Goal: Task Accomplishment & Management: Use online tool/utility

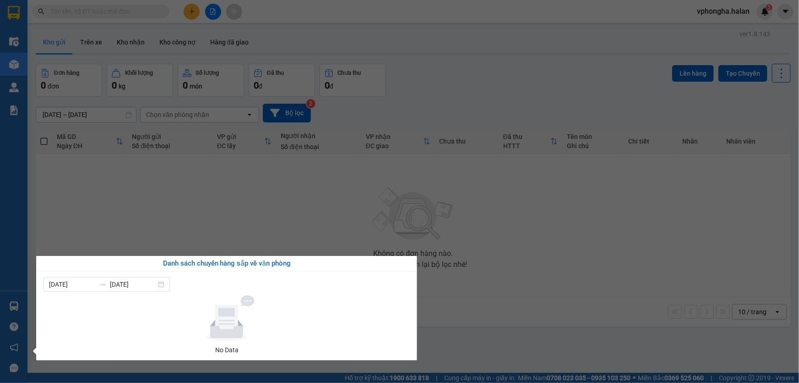
click at [8, 307] on div "Điều hành xe Kho hàng mới Quản [PERSON_NAME] lý chuyến Quản lý kiểm kho Báo cáo…" at bounding box center [13, 191] width 27 height 383
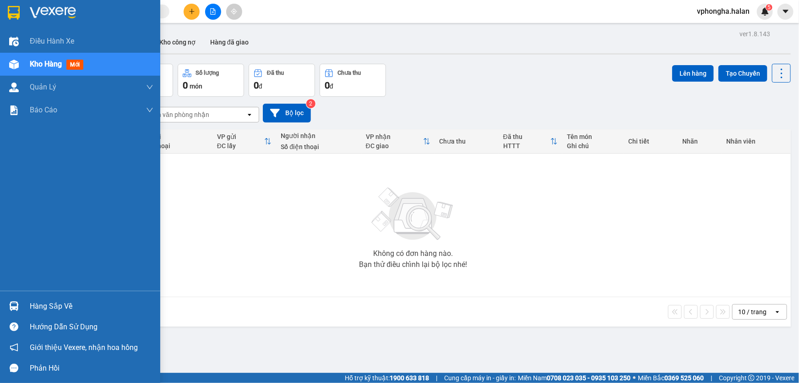
click at [13, 306] on img at bounding box center [14, 306] width 10 height 10
click at [16, 303] on div "Điều hành xe Kho hàng mới Quản [PERSON_NAME] lý chuyến Quản lý kiểm kho Báo cáo…" at bounding box center [80, 191] width 160 height 383
click at [16, 303] on img at bounding box center [14, 306] width 10 height 10
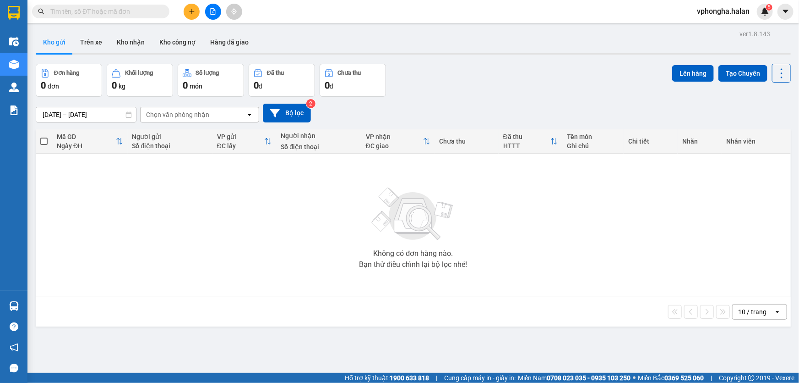
click at [304, 30] on section "Kết quả tìm kiếm ( 0 ) Bộ lọc No Data vphongha.halan 5 Điều hành xe Kho hàng mớ…" at bounding box center [399, 191] width 799 height 383
click at [190, 13] on icon "plus" at bounding box center [192, 11] width 6 height 6
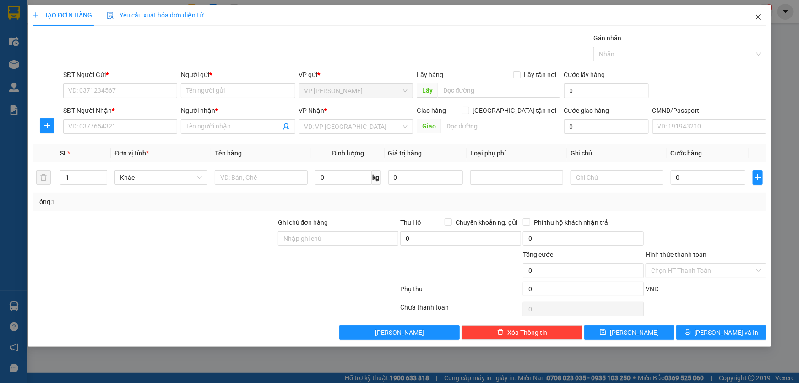
click at [760, 17] on icon "close" at bounding box center [758, 16] width 7 height 7
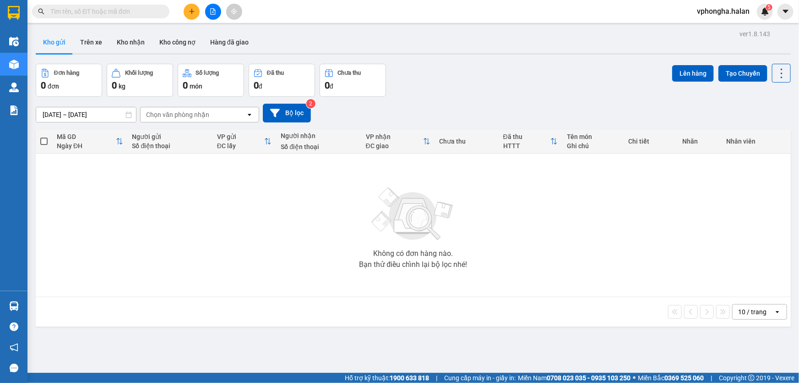
click at [10, 66] on img at bounding box center [14, 65] width 10 height 10
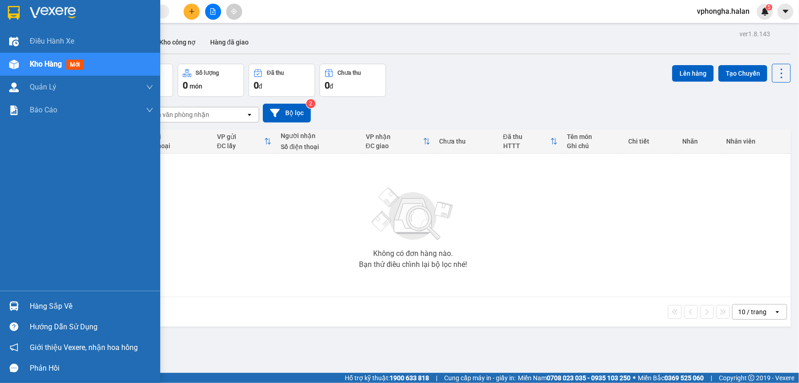
click at [13, 300] on div at bounding box center [14, 306] width 16 height 16
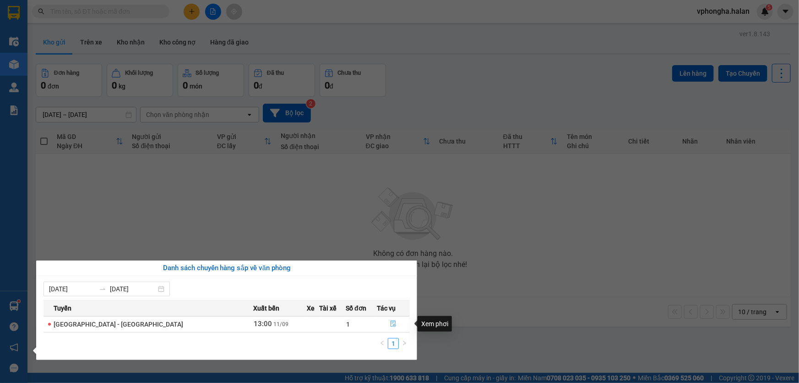
click at [390, 322] on icon "file-done" at bounding box center [393, 323] width 6 height 6
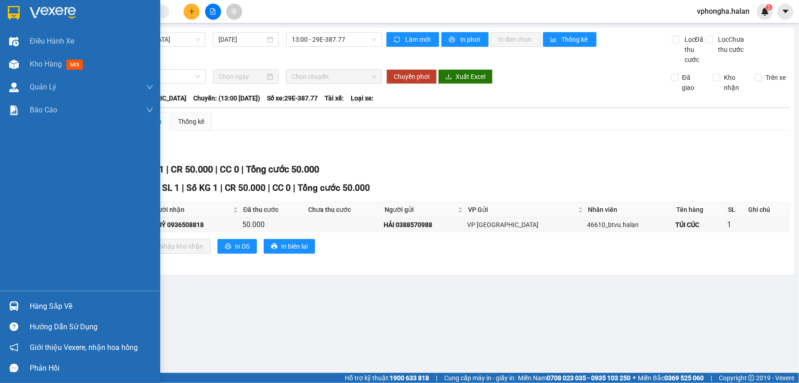
click at [16, 312] on div at bounding box center [14, 306] width 16 height 16
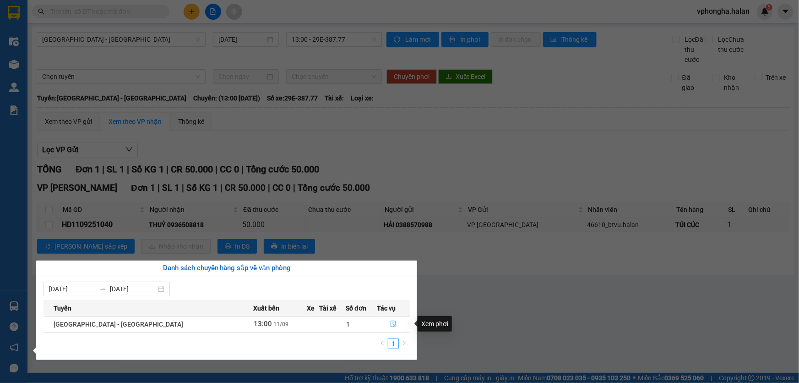
click at [391, 323] on icon "file-done" at bounding box center [393, 323] width 5 height 6
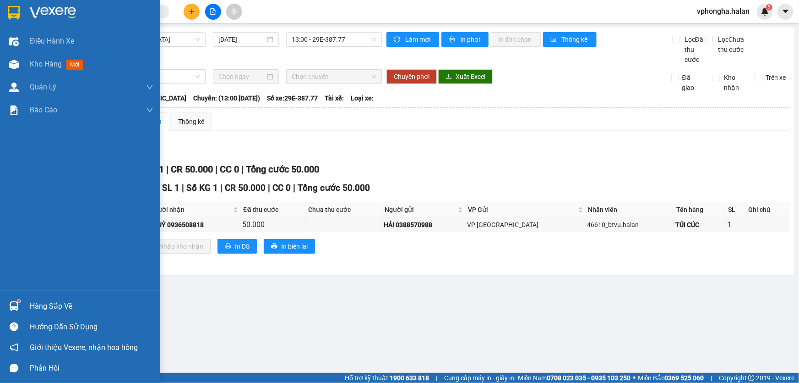
click at [18, 307] on div at bounding box center [14, 306] width 16 height 16
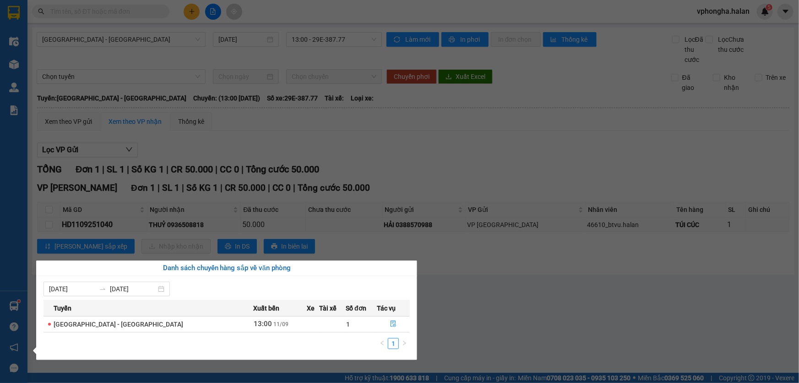
click at [6, 302] on div "Điều hành xe Kho hàng mới Quản [PERSON_NAME] lý chuyến Quản lý kiểm kho Báo cáo…" at bounding box center [13, 191] width 27 height 383
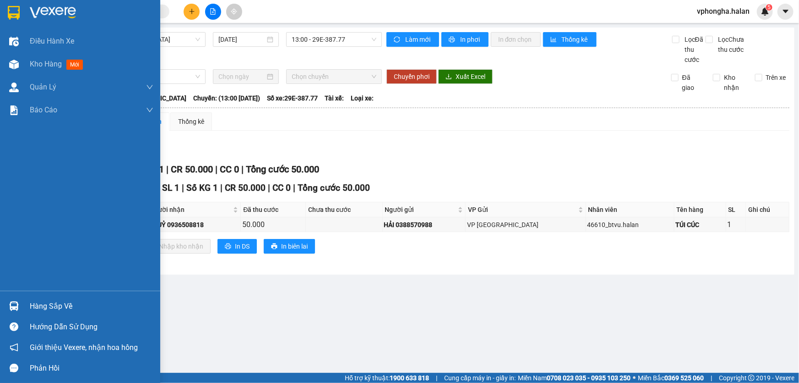
click at [9, 304] on img at bounding box center [14, 306] width 10 height 10
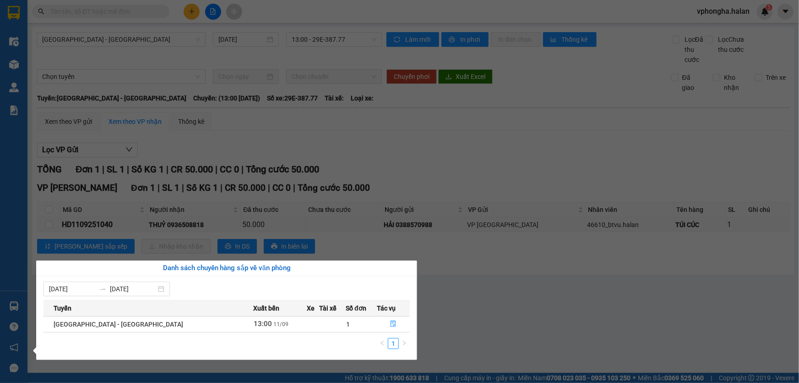
click at [12, 317] on div "Điều hành xe Kho hàng mới Quản [PERSON_NAME] lý chuyến Quản lý kiểm kho Báo cáo…" at bounding box center [13, 191] width 27 height 383
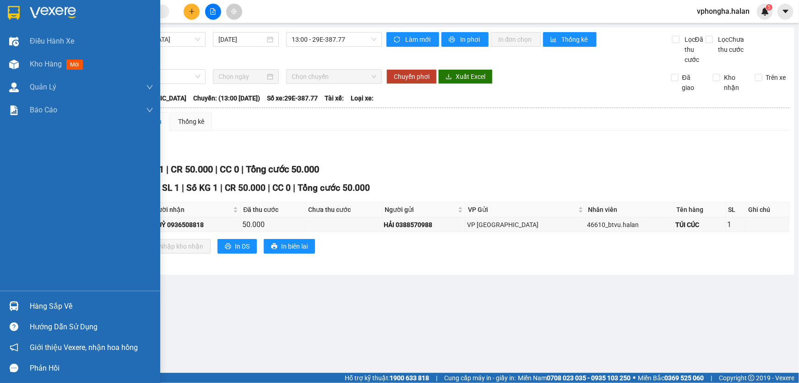
click at [15, 301] on img at bounding box center [14, 306] width 10 height 10
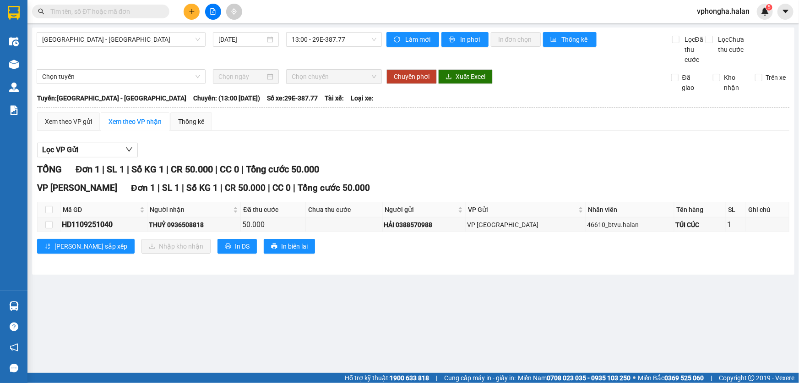
click at [548, 325] on section "Kết quả tìm kiếm ( 0 ) Bộ lọc No Data vphongha.halan 5 Điều hành xe Kho hàng mớ…" at bounding box center [399, 191] width 799 height 383
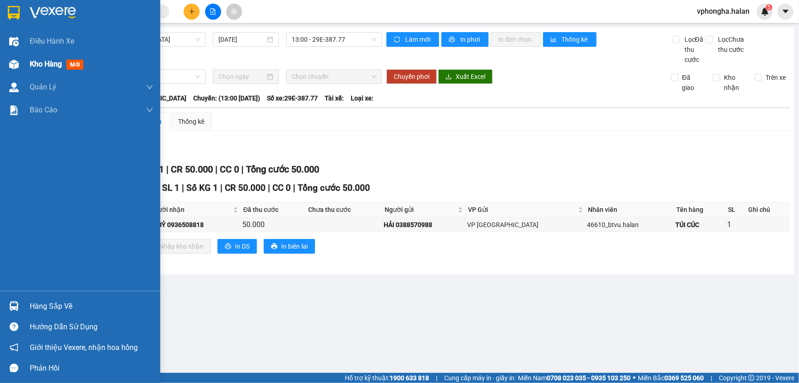
click at [40, 66] on span "Kho hàng" at bounding box center [46, 64] width 32 height 9
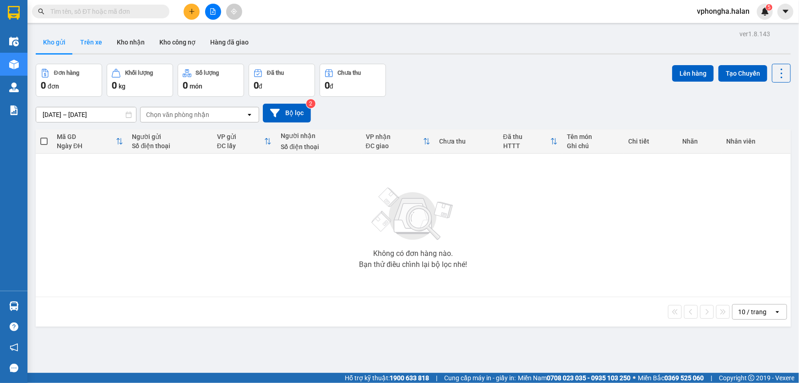
click at [100, 44] on button "Trên xe" at bounding box center [91, 42] width 37 height 22
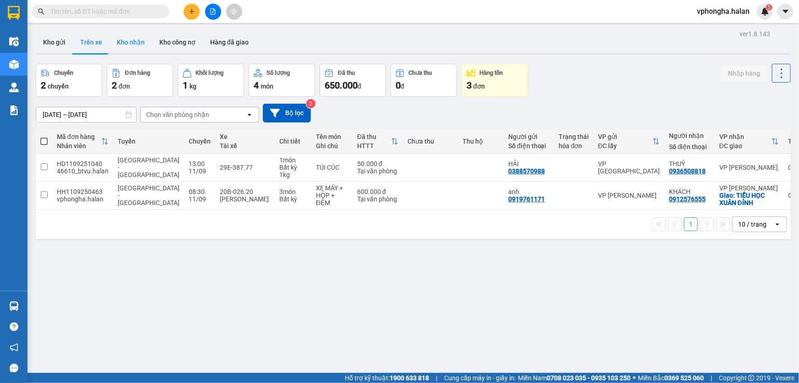
click at [135, 44] on button "Kho nhận" at bounding box center [130, 42] width 43 height 22
type input "[DATE] – [DATE]"
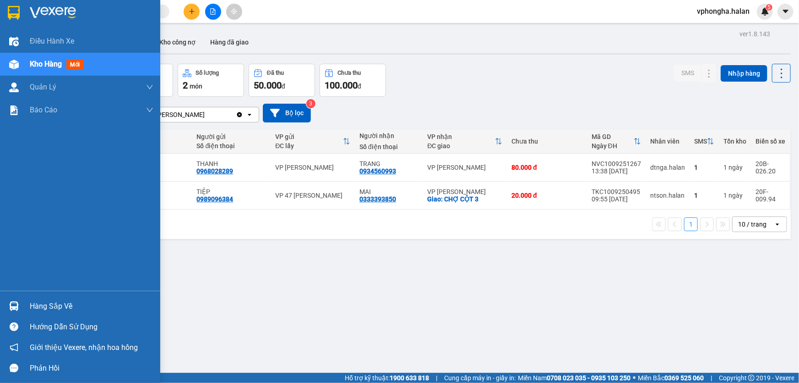
click at [43, 312] on div "Hàng sắp về" at bounding box center [92, 306] width 124 height 14
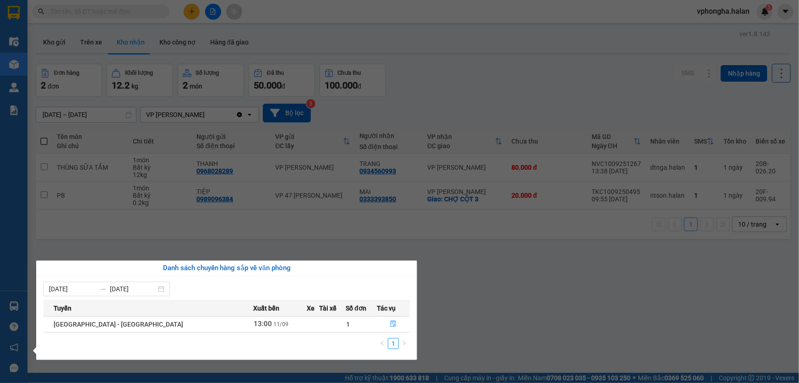
click at [573, 333] on section "Kết quả tìm kiếm ( 0 ) Bộ lọc No Data vphongha.halan 5 Điều hành xe Kho hàng mớ…" at bounding box center [399, 191] width 799 height 383
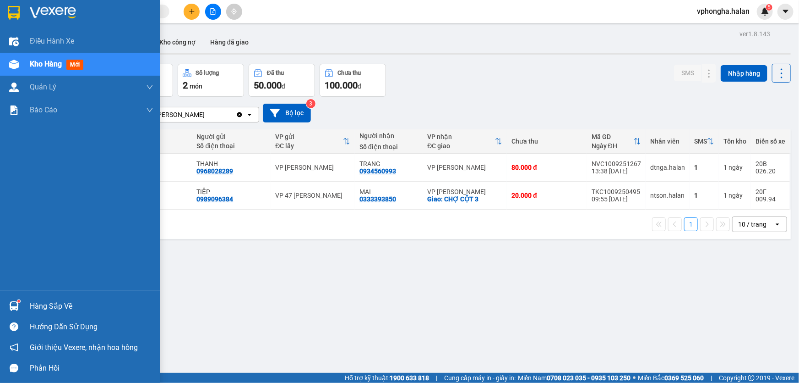
click at [47, 305] on div "Hàng sắp về" at bounding box center [92, 306] width 124 height 14
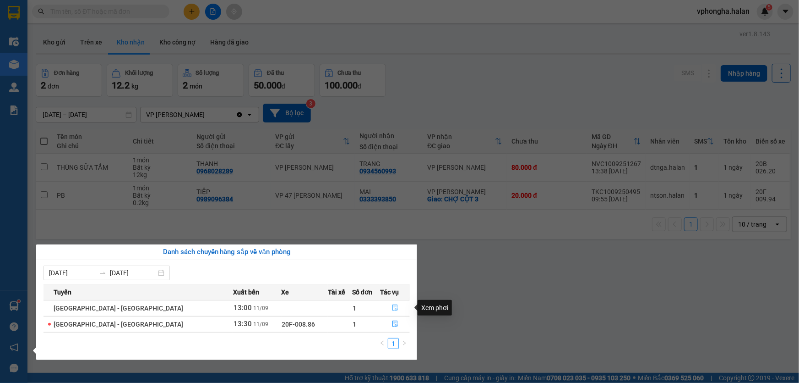
click at [392, 310] on icon "file-done" at bounding box center [395, 307] width 6 height 6
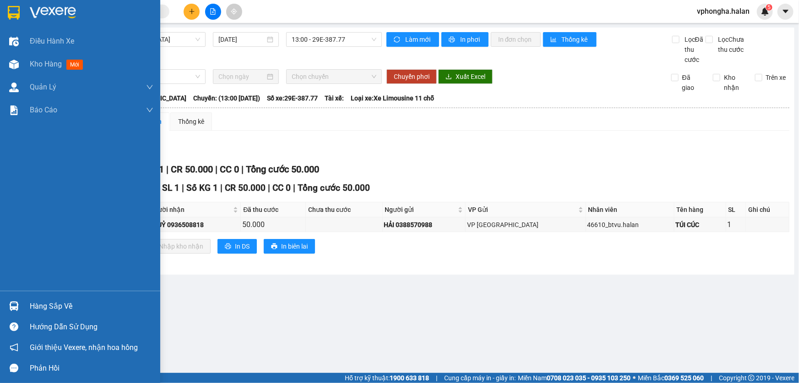
click at [62, 310] on div "Hàng sắp về" at bounding box center [92, 306] width 124 height 14
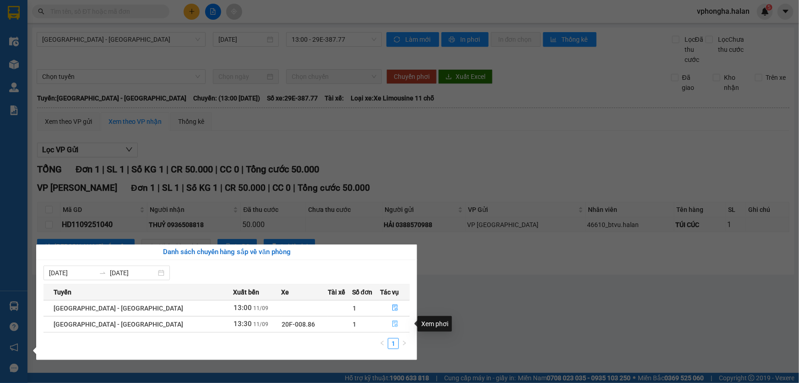
click at [392, 324] on icon "file-done" at bounding box center [395, 323] width 6 height 6
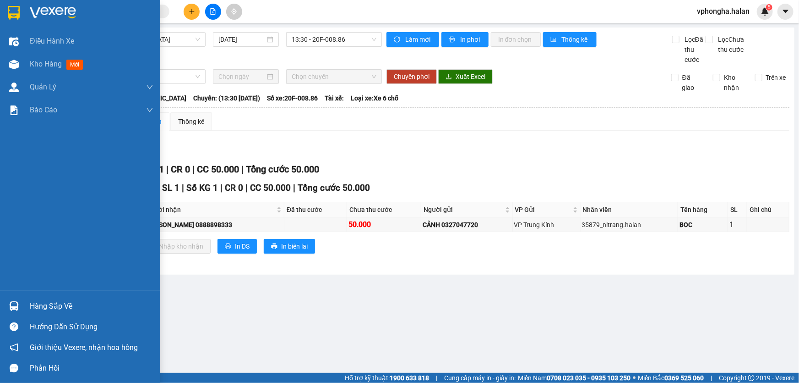
click at [55, 306] on div "Hàng sắp về" at bounding box center [92, 306] width 124 height 14
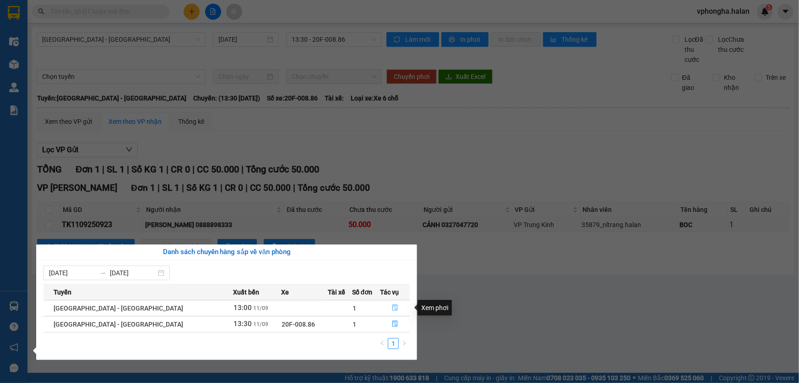
click at [392, 307] on icon "file-done" at bounding box center [395, 307] width 6 height 6
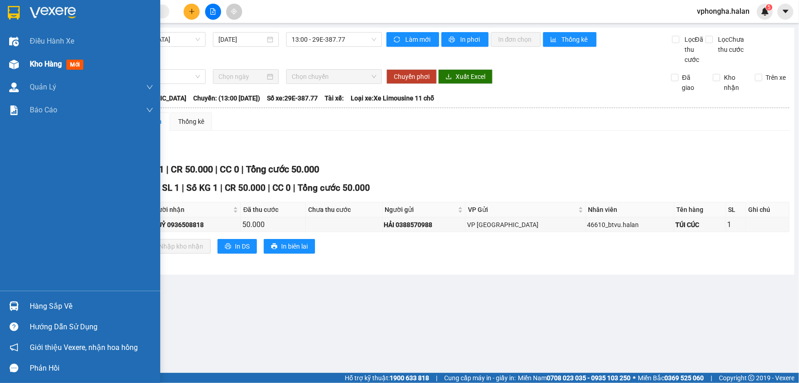
click at [54, 69] on div "Kho hàng mới" at bounding box center [58, 63] width 57 height 11
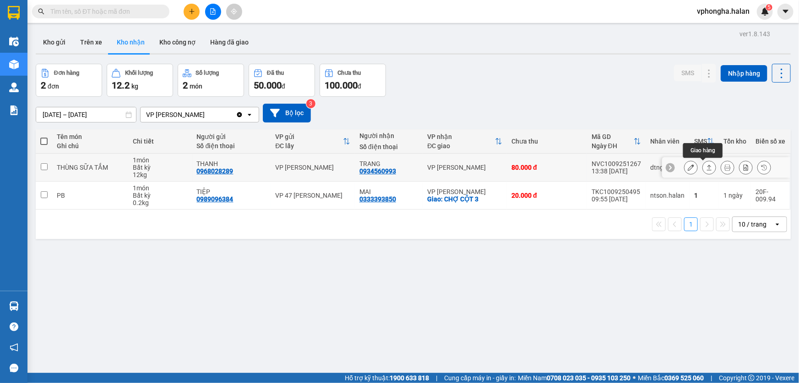
click at [706, 170] on icon at bounding box center [709, 167] width 6 height 6
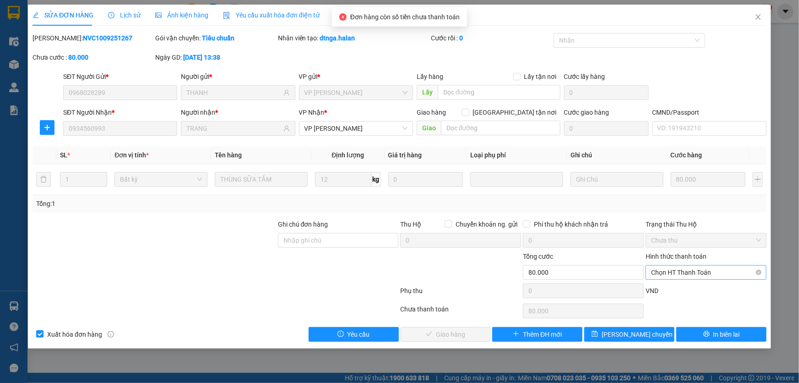
click at [682, 274] on span "Chọn HT Thanh Toán" at bounding box center [706, 272] width 110 height 14
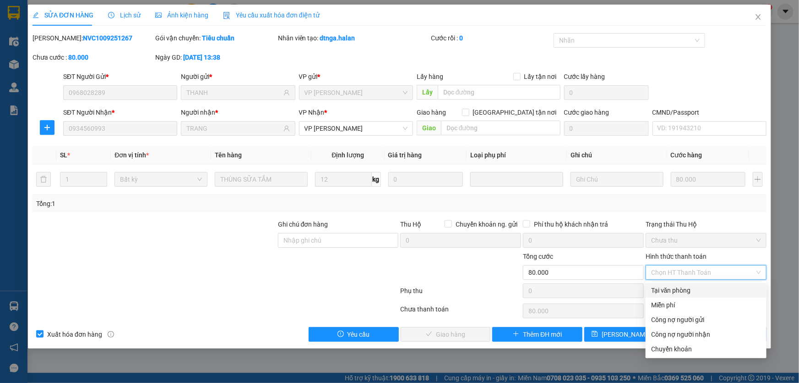
click at [677, 293] on div "Tại văn phòng" at bounding box center [706, 290] width 110 height 10
type input "0"
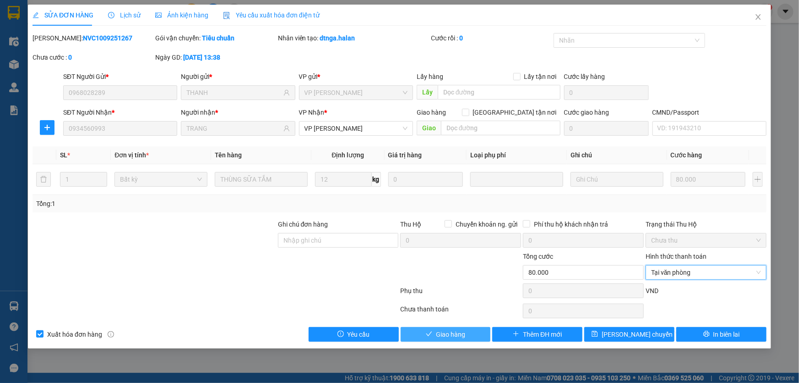
click at [460, 334] on span "Giao hàng" at bounding box center [450, 334] width 29 height 10
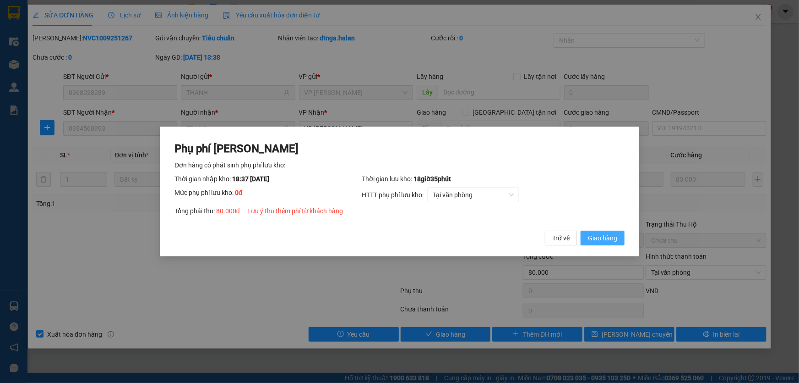
click at [594, 235] on span "Giao hàng" at bounding box center [602, 238] width 29 height 10
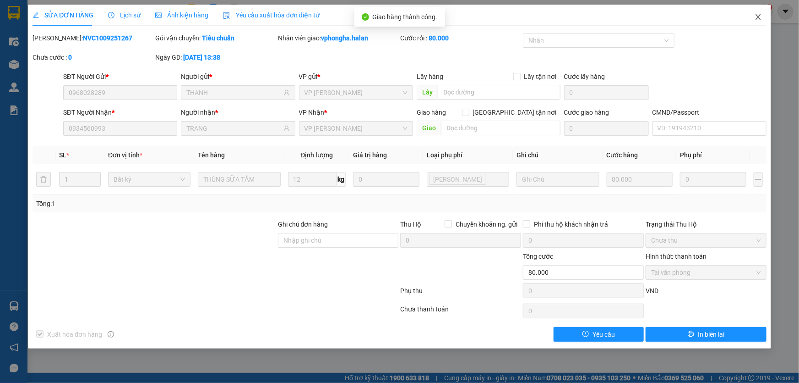
click at [764, 16] on span "Close" at bounding box center [759, 18] width 26 height 26
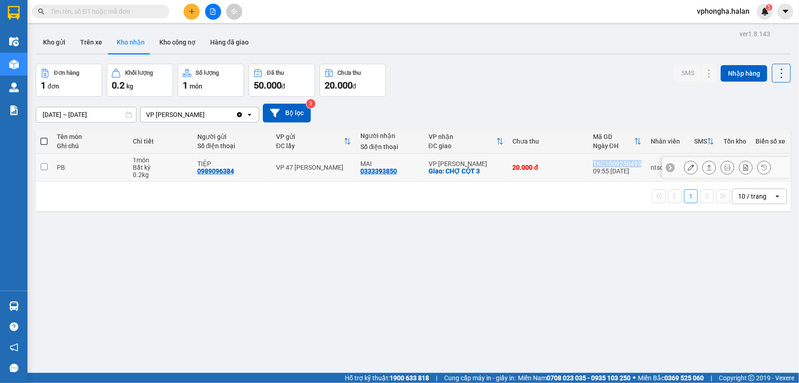
drag, startPoint x: 585, startPoint y: 165, endPoint x: 636, endPoint y: 165, distance: 50.9
click at [636, 165] on tr "PB 1 món Bất kỳ 0.2 kg TIỆP 0989096384 VP 47 [PERSON_NAME] Chân MAI 0333393850 …" at bounding box center [413, 167] width 755 height 28
checkbox input "true"
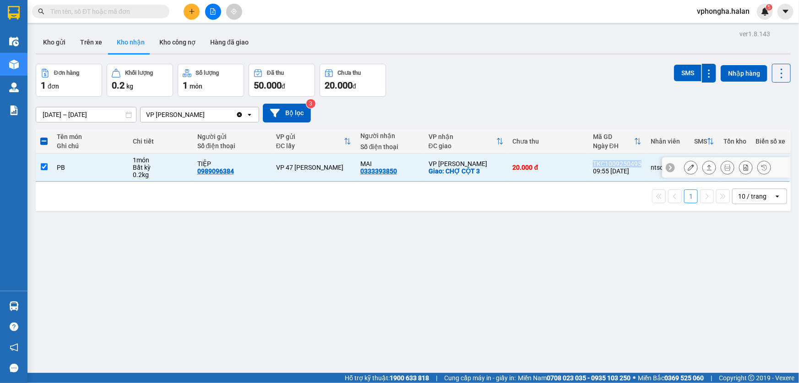
copy tr "20.000 đ TKC1009250495"
click at [138, 15] on input "text" at bounding box center [104, 11] width 108 height 10
paste input "TKC1009250495"
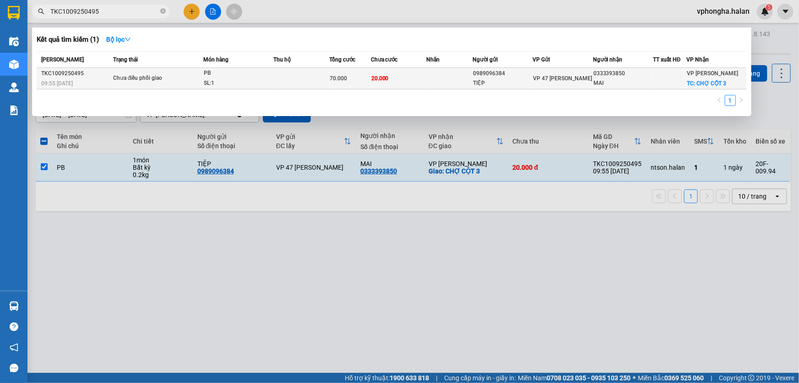
type input "TKC1009250495"
click at [501, 78] on div "TIỆP" at bounding box center [502, 83] width 59 height 10
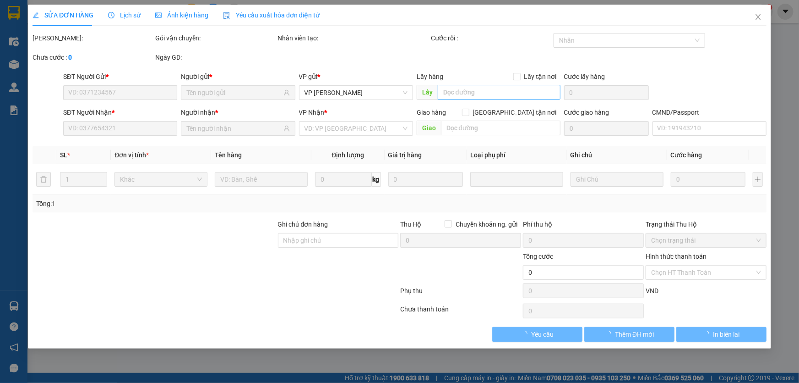
type input "0989096384"
type input "TIỆP"
type input "0333393850"
type input "MAI"
checkbox input "true"
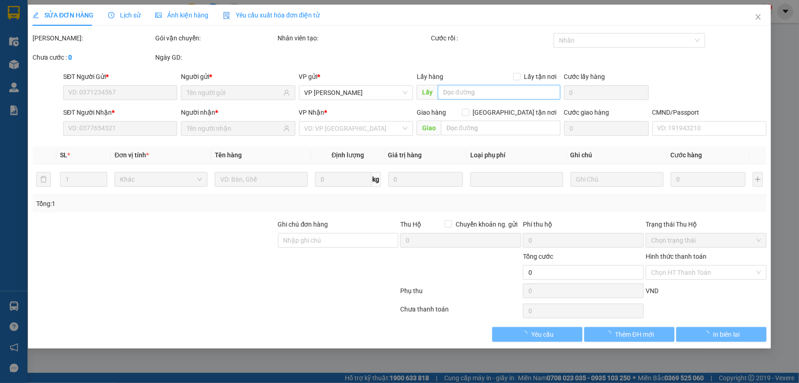
type input "CHỢ CỘT 3"
type input "20.000"
type input "70.000"
type input "50.000"
type input "20.000"
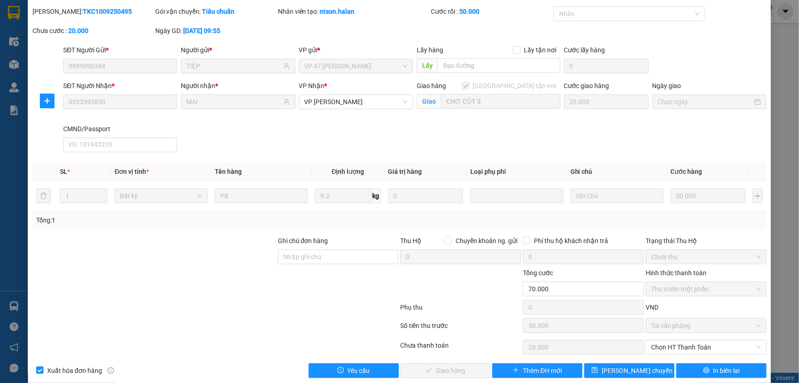
scroll to position [38, 0]
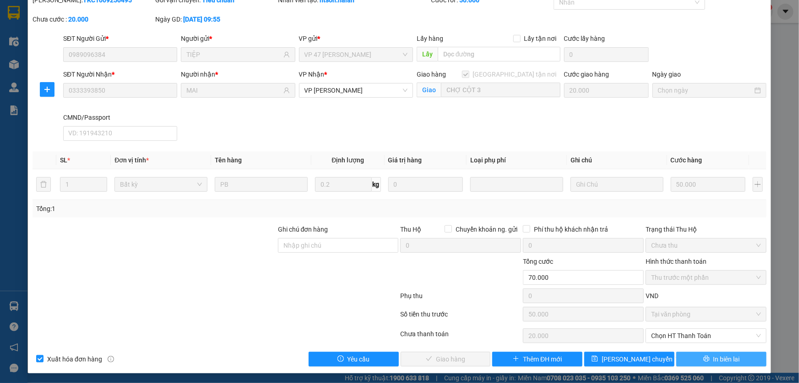
click at [739, 359] on button "In biên lai" at bounding box center [722, 358] width 90 height 15
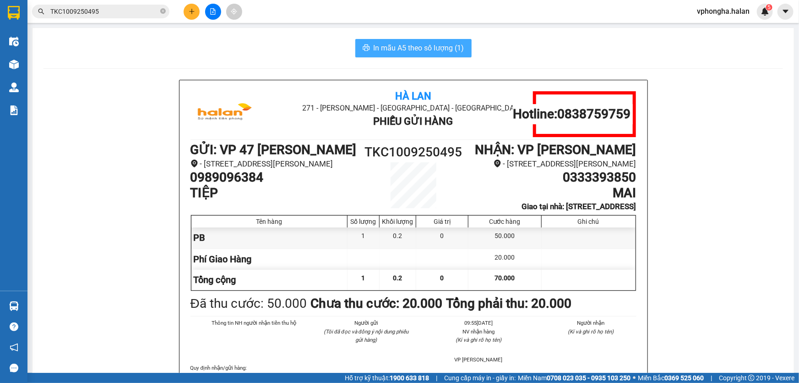
click at [416, 49] on span "In mẫu A5 theo số lượng (1)" at bounding box center [419, 47] width 91 height 11
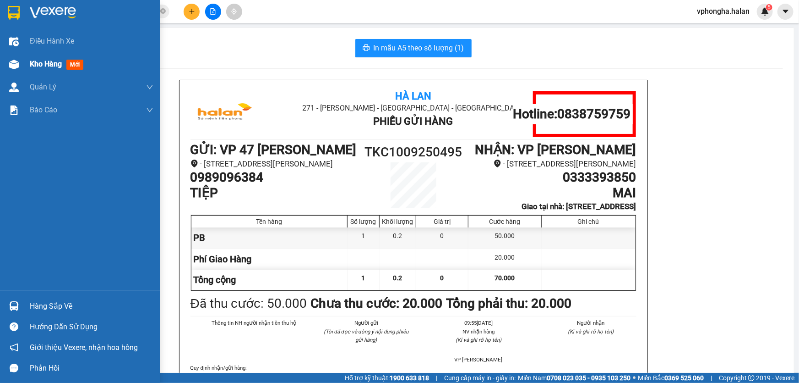
click at [44, 65] on span "Kho hàng" at bounding box center [46, 64] width 32 height 9
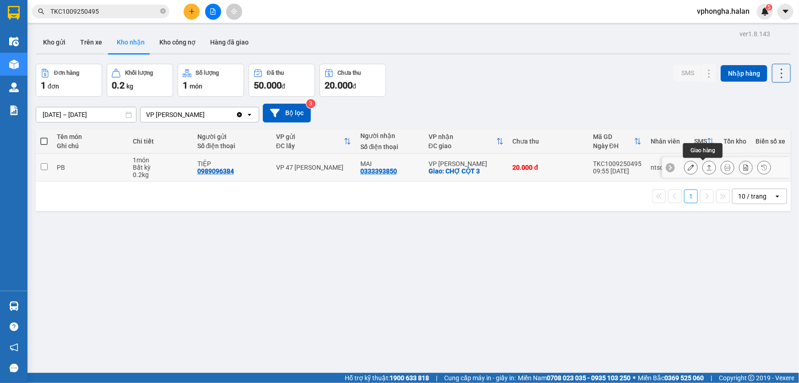
click at [706, 168] on icon at bounding box center [709, 167] width 6 height 6
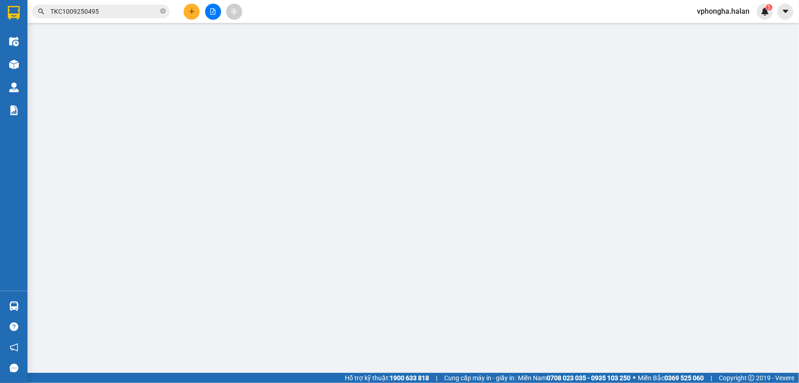
type input "0989096384"
type input "TIỆP"
type input "0333393850"
type input "MAI"
checkbox input "true"
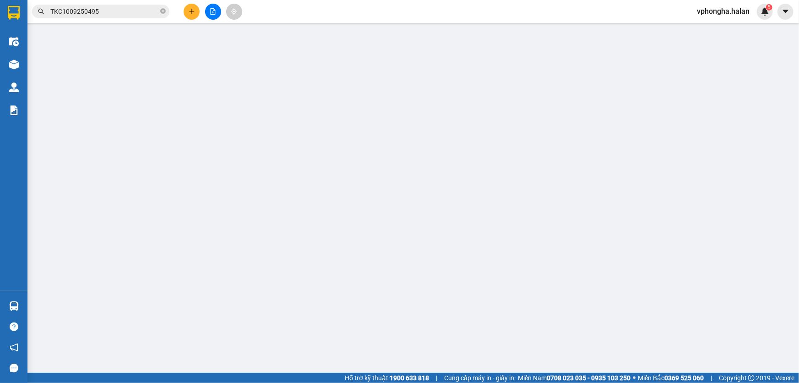
type input "CHỢ CỘT 3"
type input "20.000"
type input "70.000"
type input "50.000"
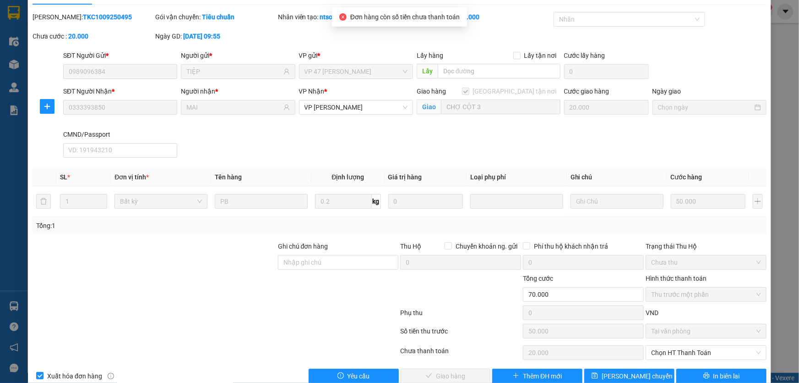
scroll to position [38, 0]
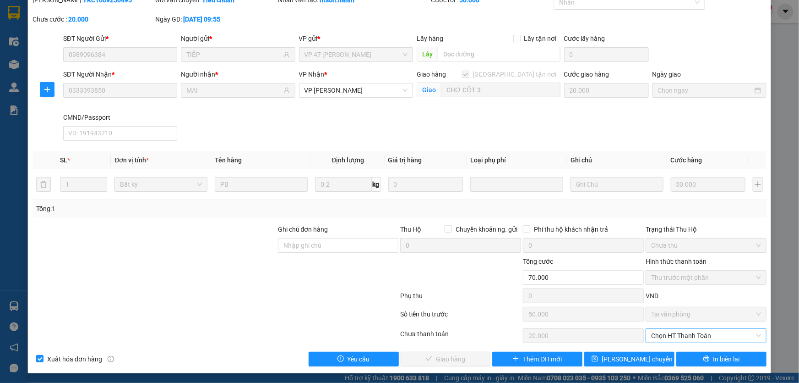
click at [674, 334] on span "Chọn HT Thanh Toán" at bounding box center [706, 335] width 110 height 14
click at [692, 304] on div "Tại văn phòng" at bounding box center [700, 301] width 109 height 10
type input "0"
click at [438, 362] on span "Giao hàng" at bounding box center [450, 359] width 29 height 10
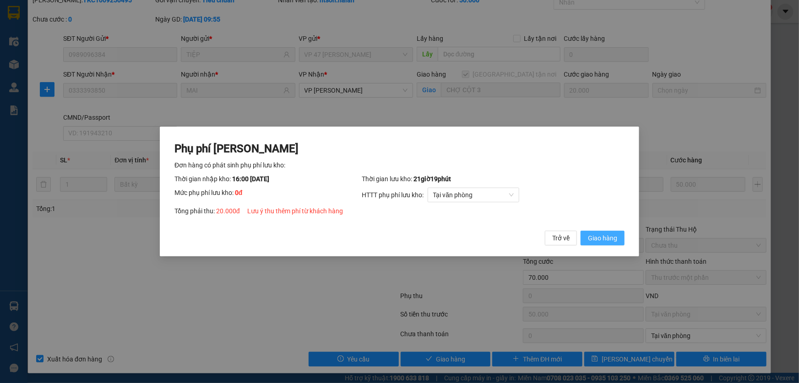
click at [592, 240] on span "Giao hàng" at bounding box center [602, 238] width 29 height 10
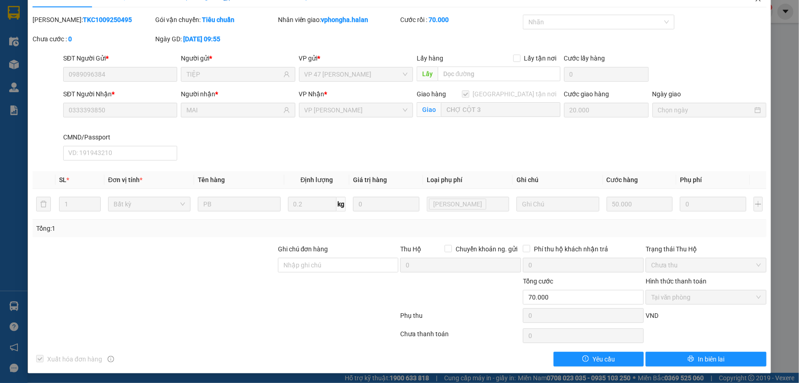
scroll to position [0, 0]
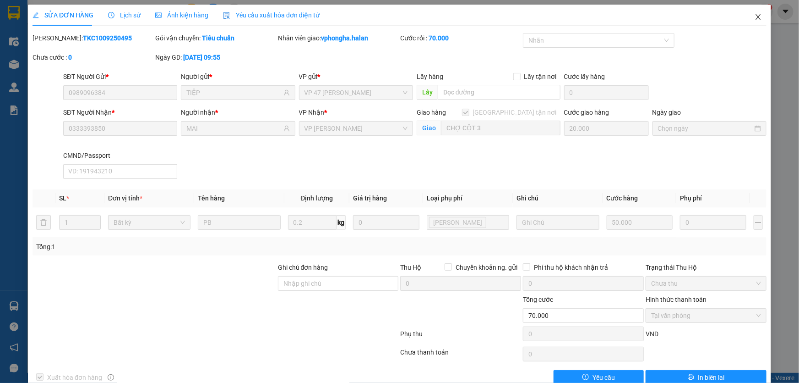
click at [756, 16] on icon "close" at bounding box center [758, 16] width 5 height 5
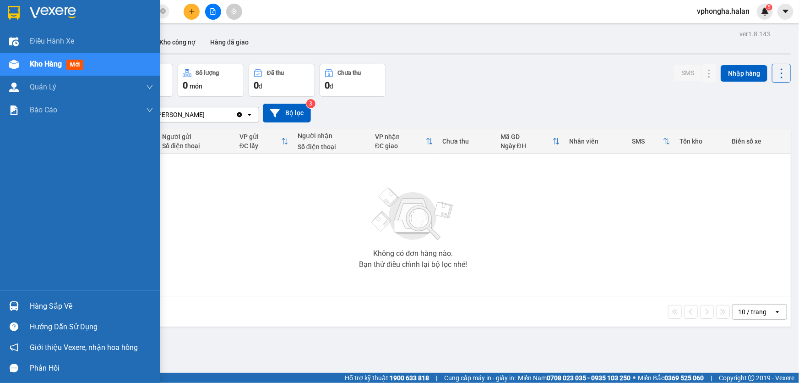
click at [48, 308] on div "Hàng sắp về" at bounding box center [92, 306] width 124 height 14
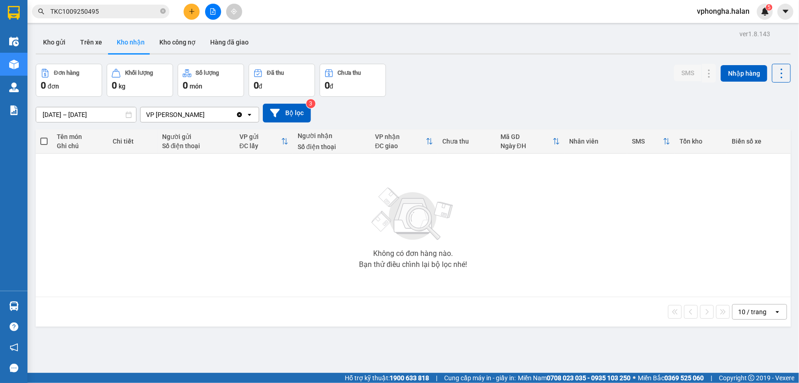
click at [513, 279] on section "Kết quả tìm kiếm ( 1 ) Bộ lọc Mã ĐH Trạng thái Món hàng Thu hộ Tổng cước Chưa c…" at bounding box center [399, 191] width 799 height 383
click at [55, 44] on button "Kho gửi" at bounding box center [54, 42] width 37 height 22
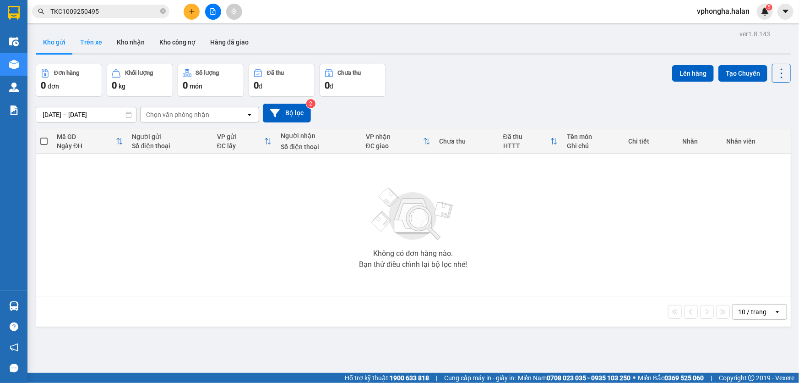
click at [93, 44] on button "Trên xe" at bounding box center [91, 42] width 37 height 22
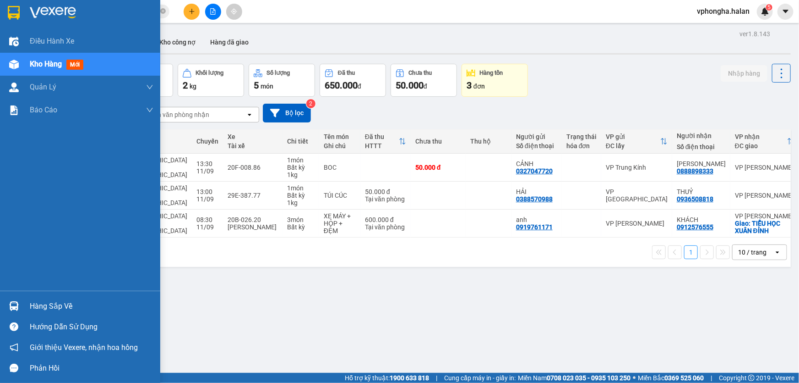
click at [48, 304] on div "Hàng sắp về" at bounding box center [92, 306] width 124 height 14
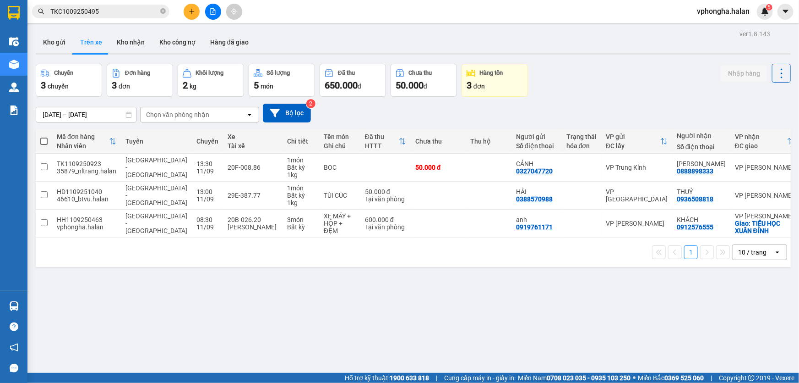
click at [495, 318] on section "Kết quả tìm kiếm ( 1 ) Bộ lọc Mã ĐH Trạng thái Món hàng Thu hộ Tổng cước Chưa c…" at bounding box center [399, 191] width 799 height 383
click at [60, 41] on button "Kho gửi" at bounding box center [54, 42] width 37 height 22
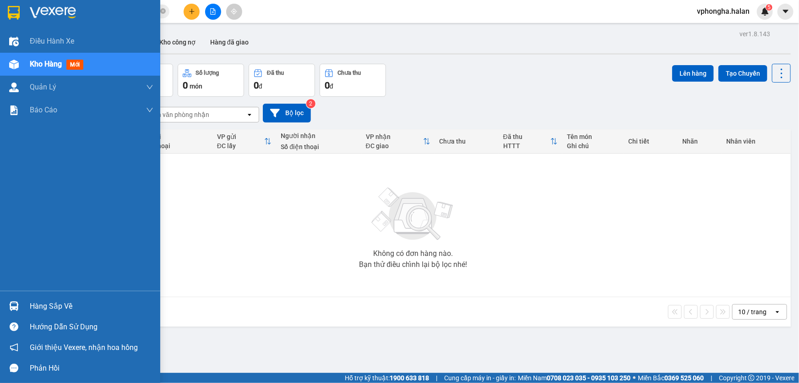
click at [26, 308] on div "Hàng sắp về" at bounding box center [80, 305] width 160 height 21
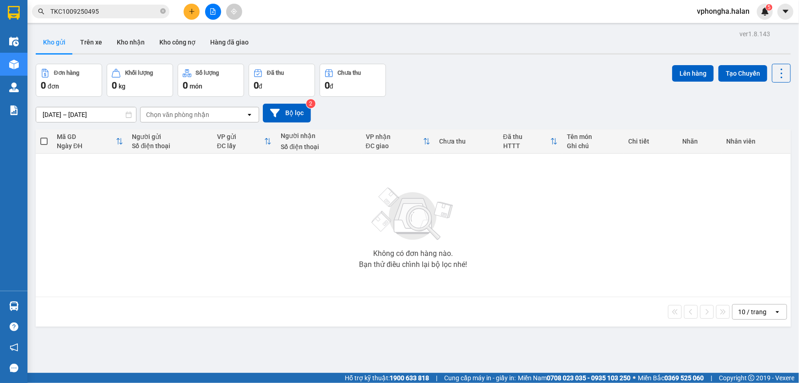
click at [559, 292] on section "Kết quả tìm kiếm ( 1 ) Bộ lọc Mã ĐH Trạng thái Món hàng Thu hộ Tổng cước Chưa c…" at bounding box center [399, 191] width 799 height 383
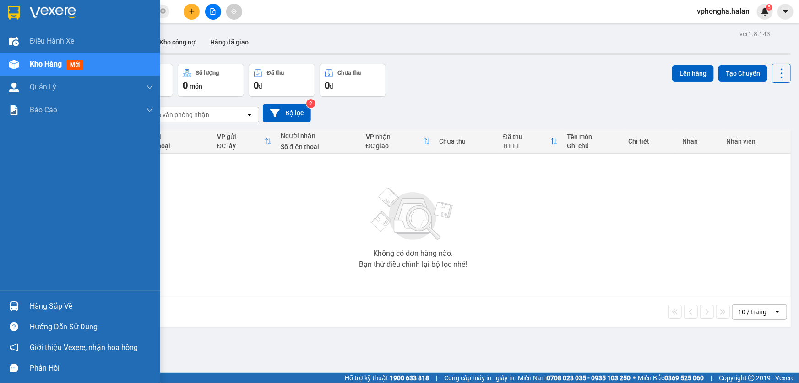
click at [49, 305] on div "Hàng sắp về" at bounding box center [92, 306] width 124 height 14
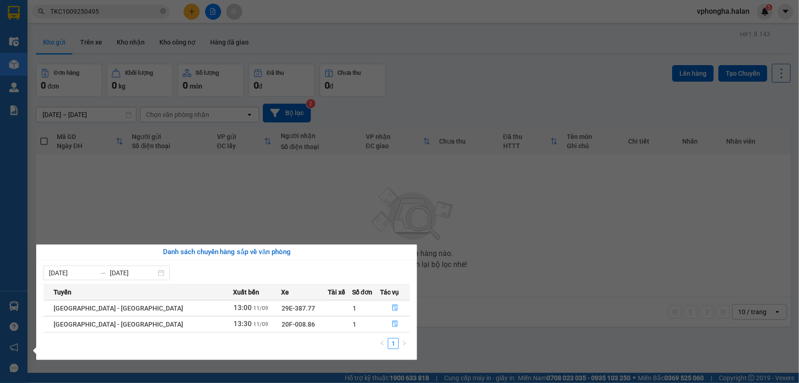
click at [219, 190] on section "Kết quả tìm kiếm ( 1 ) Bộ lọc Mã ĐH Trạng thái Món hàng Thu hộ Tổng cước Chưa c…" at bounding box center [399, 191] width 799 height 383
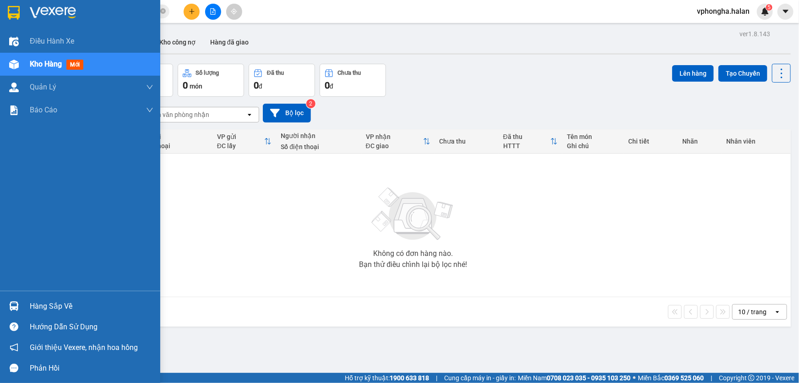
click at [59, 301] on div "Hàng sắp về" at bounding box center [92, 306] width 124 height 14
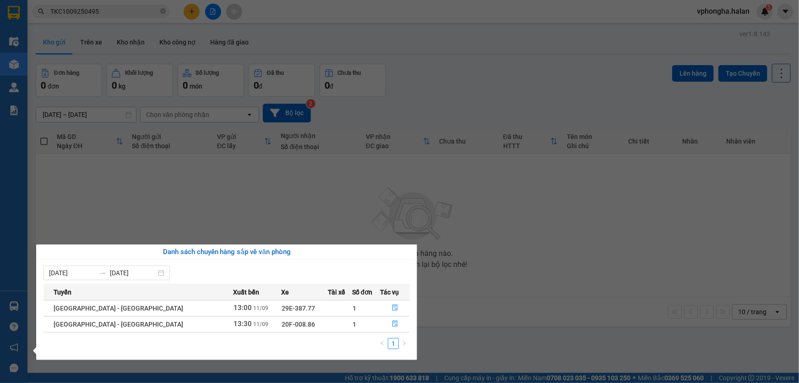
click at [320, 227] on section "Kết quả tìm kiếm ( 1 ) Bộ lọc Mã ĐH Trạng thái Món hàng Thu hộ Tổng cước Chưa c…" at bounding box center [399, 191] width 799 height 383
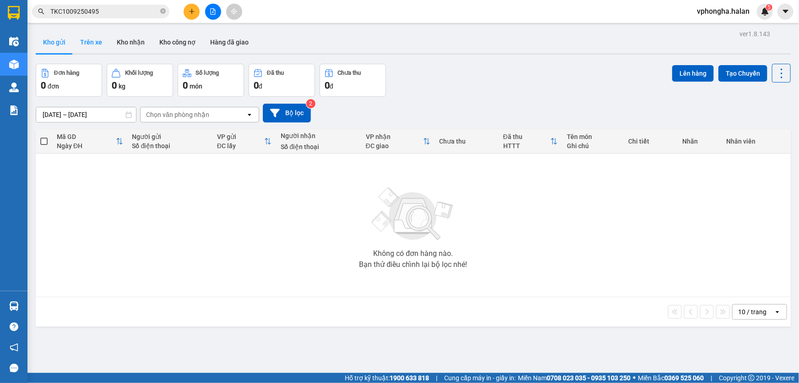
click at [95, 37] on button "Trên xe" at bounding box center [91, 42] width 37 height 22
